Goal: Information Seeking & Learning: Learn about a topic

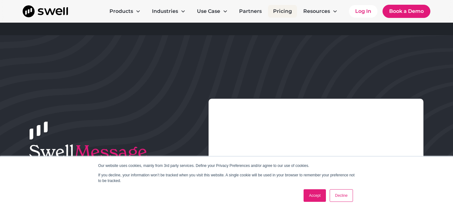
click at [292, 13] on link "Pricing" at bounding box center [282, 11] width 29 height 13
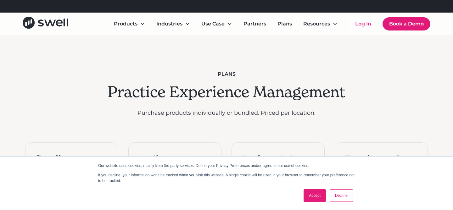
click at [315, 192] on link "Accept" at bounding box center [315, 196] width 22 height 13
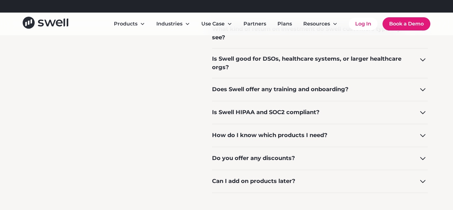
scroll to position [531, 0]
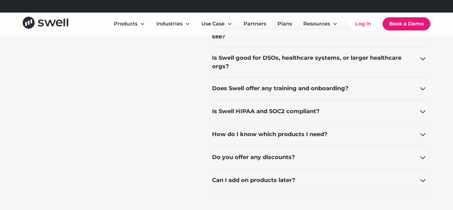
click at [255, 110] on div "Is Swell HIPAA and SOC2 compliant?" at bounding box center [266, 111] width 108 height 9
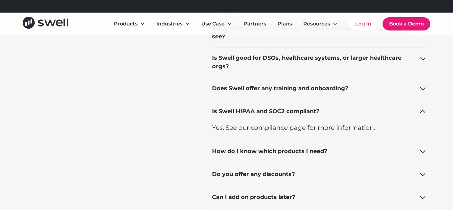
click at [255, 110] on div "Is Swell HIPAA and SOC2 compliant?" at bounding box center [266, 111] width 108 height 9
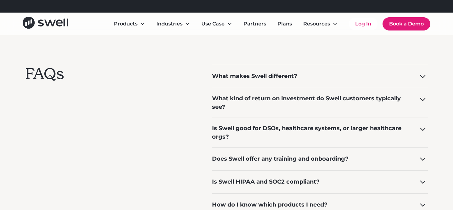
scroll to position [457, 0]
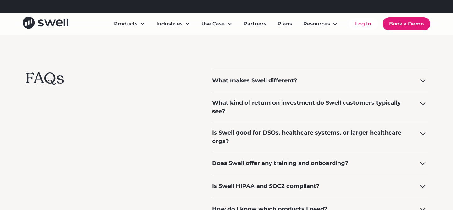
click at [272, 88] on div "What makes Swell different?" at bounding box center [320, 80] width 216 height 23
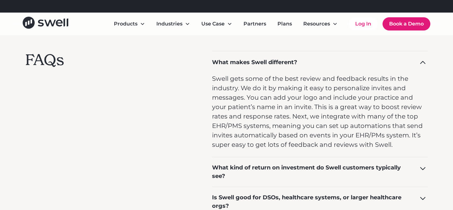
scroll to position [467, 0]
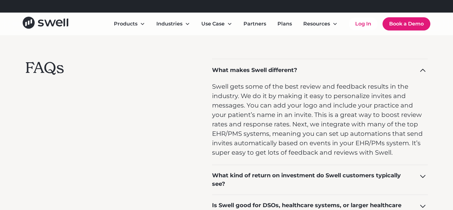
click at [292, 64] on div "What makes Swell different?" at bounding box center [320, 70] width 216 height 23
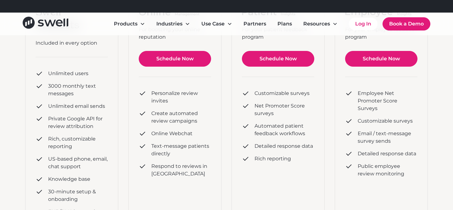
scroll to position [148, 0]
